Goal: Task Accomplishment & Management: Manage account settings

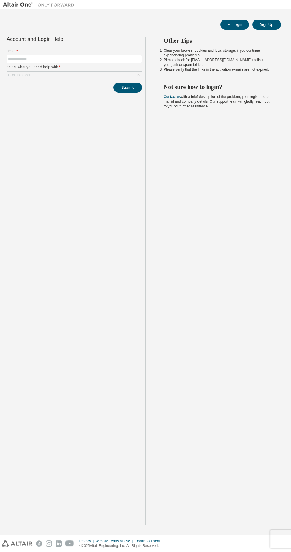
click at [86, 52] on label "Email *" at bounding box center [74, 51] width 135 height 5
click at [115, 59] on input "text" at bounding box center [74, 59] width 132 height 5
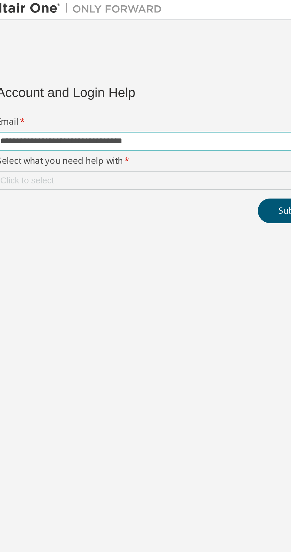
click at [56, 58] on input "**********" at bounding box center [74, 59] width 132 height 5
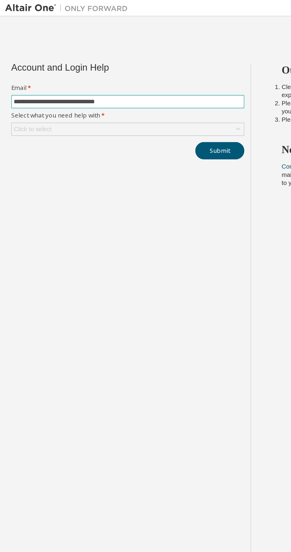
type input "**********"
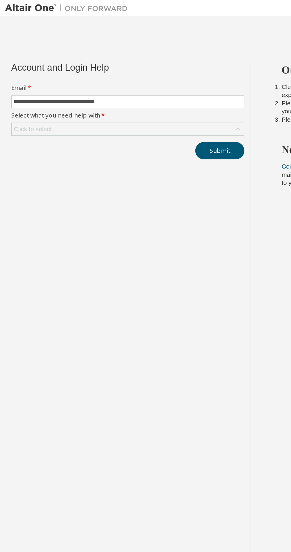
click at [68, 74] on div "Click to select" at bounding box center [74, 75] width 135 height 7
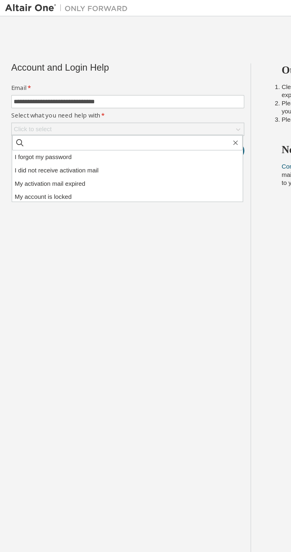
click at [45, 92] on li "I forgot my password" at bounding box center [74, 91] width 134 height 8
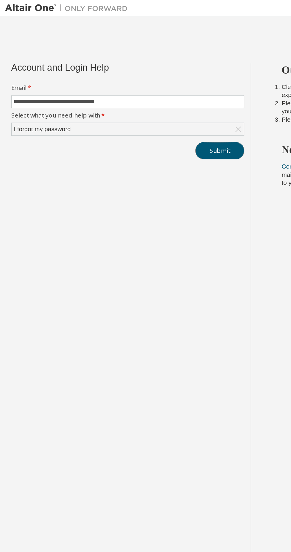
click at [133, 88] on button "Submit" at bounding box center [127, 88] width 28 height 10
click at [129, 90] on button "Submit" at bounding box center [127, 88] width 28 height 10
click at [130, 91] on button "Submit" at bounding box center [127, 88] width 28 height 10
click at [113, 77] on div "I forgot my password" at bounding box center [74, 75] width 135 height 7
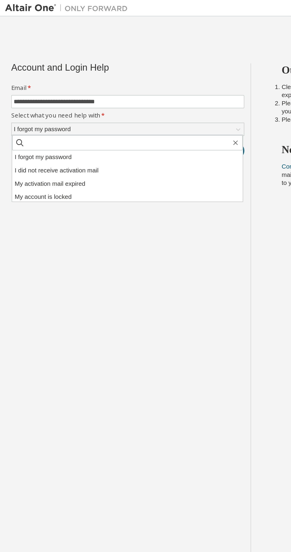
click at [37, 90] on li "I forgot my password" at bounding box center [74, 91] width 134 height 8
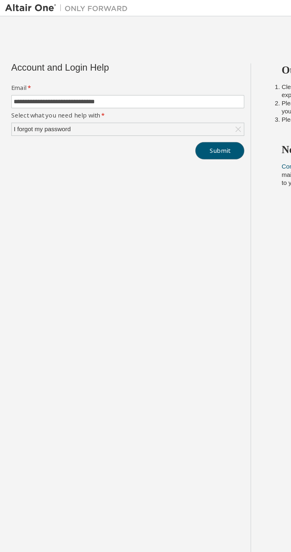
click at [129, 91] on button "Submit" at bounding box center [127, 88] width 28 height 10
